Goal: Find specific page/section: Find specific page/section

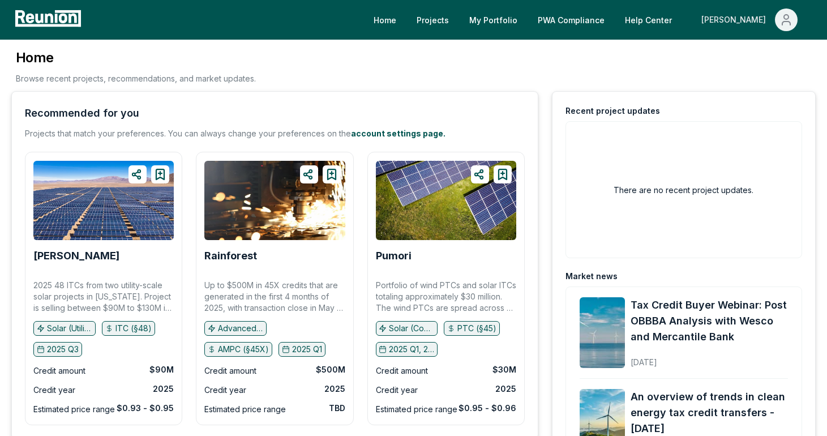
click at [781, 22] on icon "Main" at bounding box center [787, 20] width 14 height 14
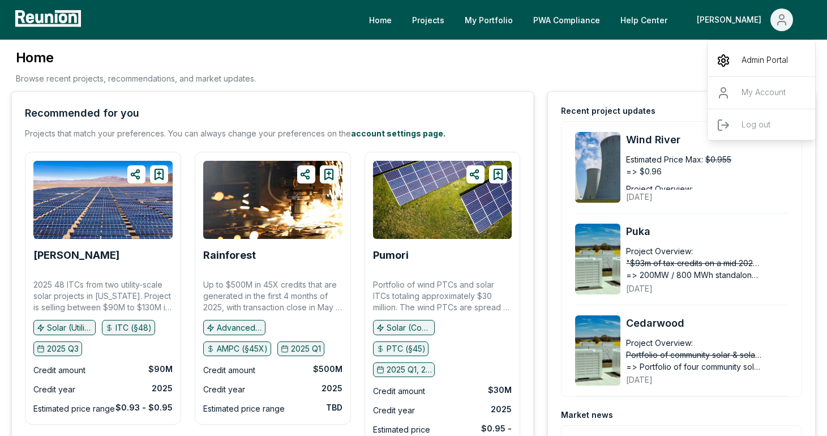
click at [747, 66] on p "Admin Portal" at bounding box center [765, 61] width 46 height 14
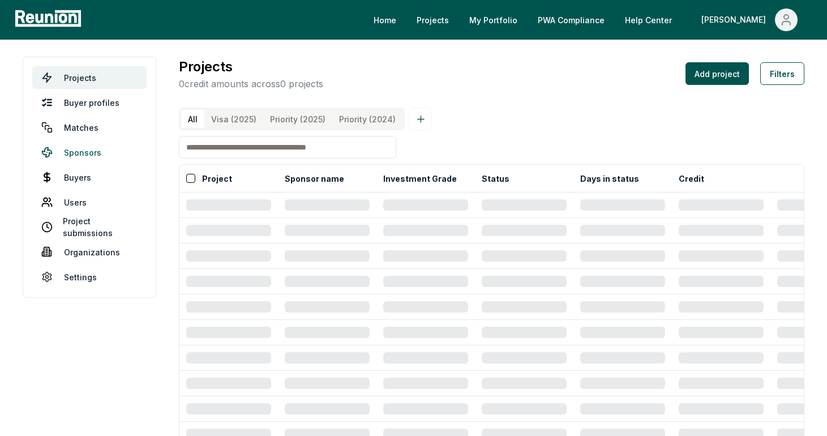
click at [93, 150] on link "Sponsors" at bounding box center [89, 152] width 114 height 23
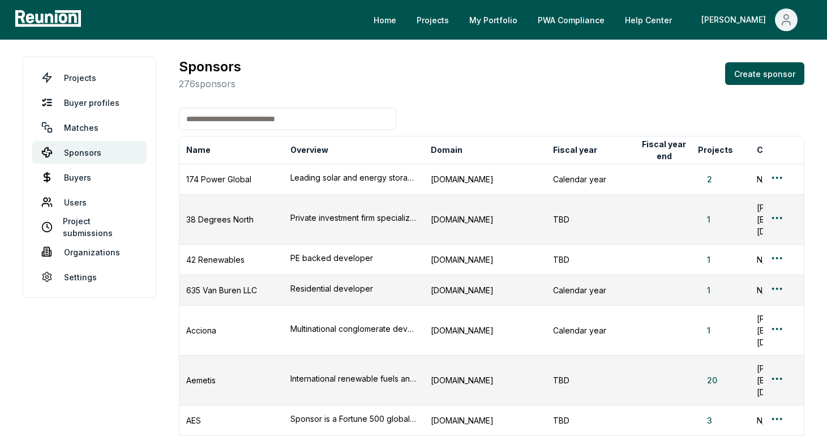
click at [232, 123] on input at bounding box center [287, 119] width 217 height 23
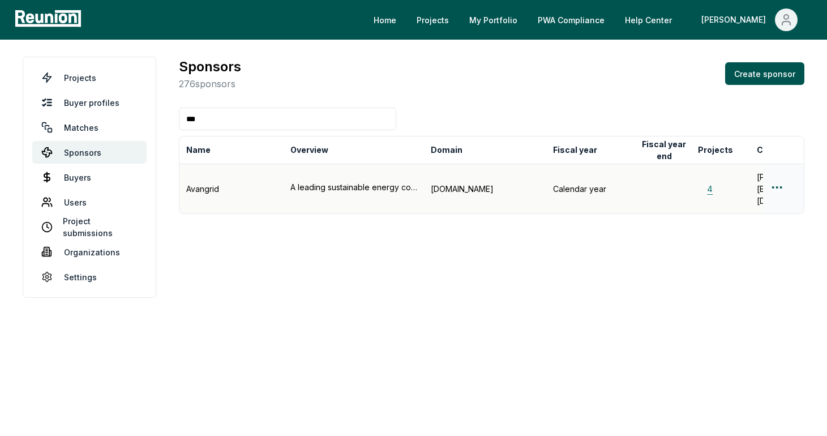
type input "***"
click at [710, 183] on button "4" at bounding box center [710, 189] width 24 height 12
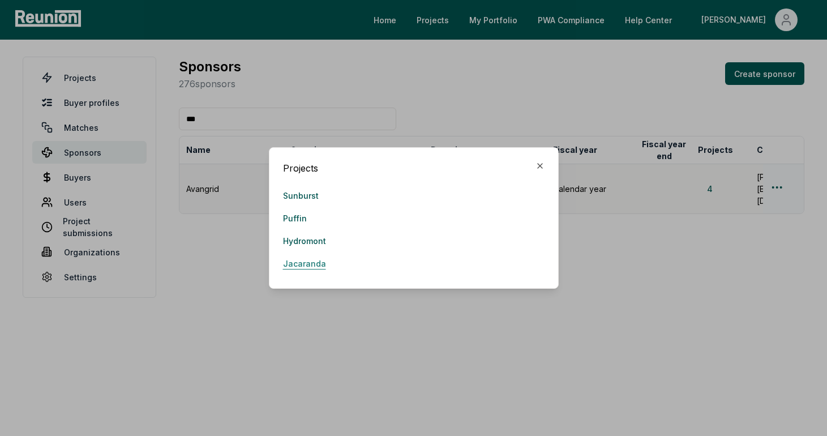
click at [306, 266] on link "Jacaranda" at bounding box center [304, 263] width 43 height 23
click at [289, 238] on link "Hydromont" at bounding box center [304, 240] width 43 height 23
click at [298, 217] on link "Puffin" at bounding box center [295, 218] width 24 height 23
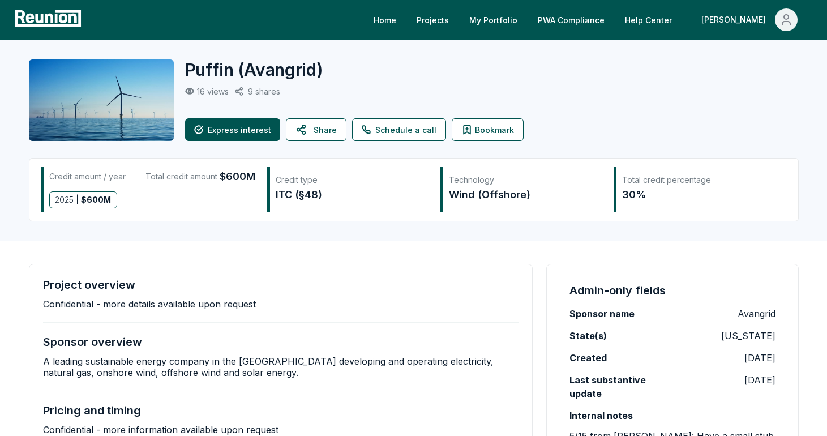
scroll to position [130, 0]
